Goal: Navigation & Orientation: Understand site structure

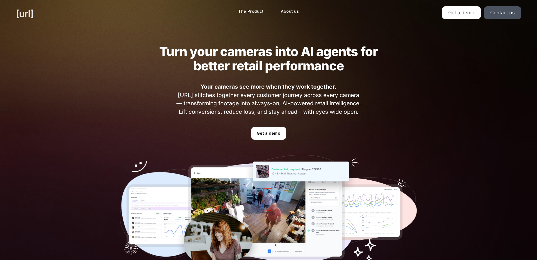
click at [33, 14] on link "[URL]" at bounding box center [24, 13] width 17 height 14
click at [250, 11] on link "The Product" at bounding box center [251, 11] width 34 height 10
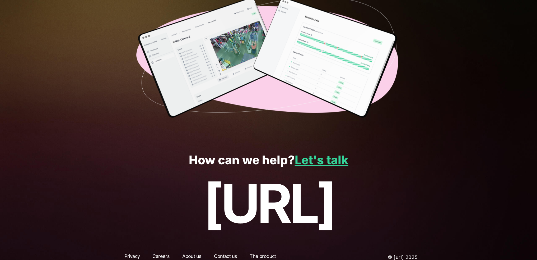
scroll to position [1319, 0]
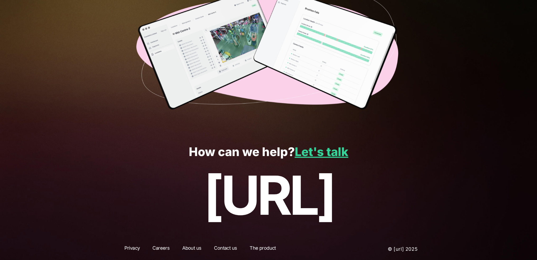
click at [191, 248] on link "About us" at bounding box center [192, 249] width 29 height 10
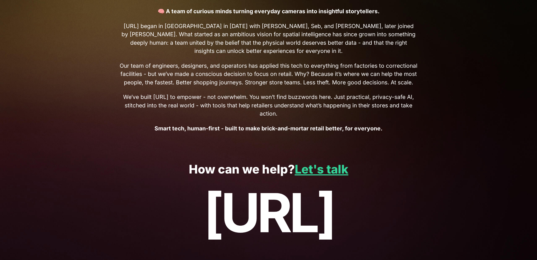
scroll to position [229, 0]
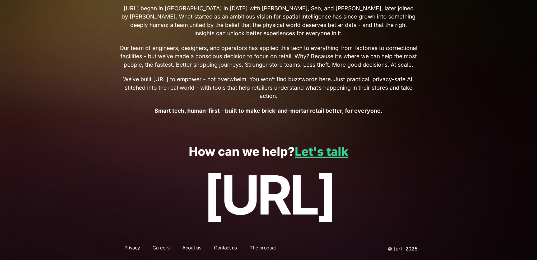
click at [220, 247] on link "Contact us" at bounding box center [225, 249] width 32 height 10
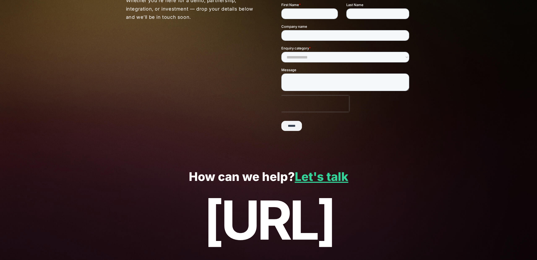
scroll to position [94, 0]
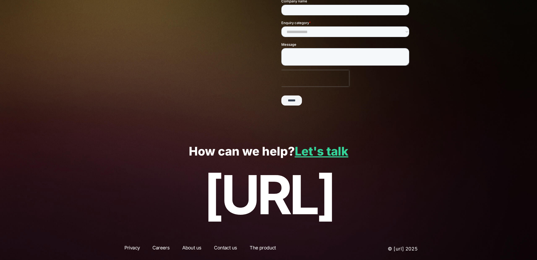
click at [163, 248] on link "Careers" at bounding box center [161, 249] width 27 height 10
click at [131, 248] on link "Privacy" at bounding box center [132, 249] width 25 height 10
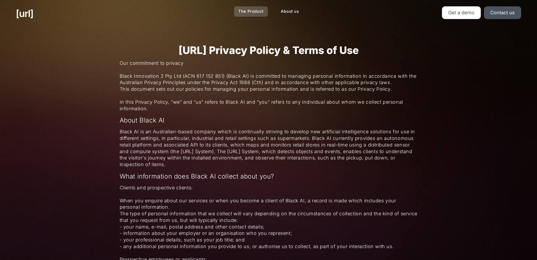
click at [252, 11] on link "The Product" at bounding box center [251, 11] width 34 height 10
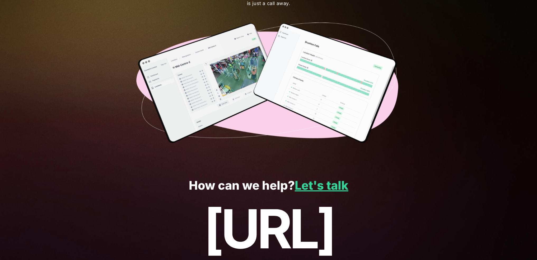
scroll to position [1319, 0]
